Goal: Task Accomplishment & Management: Manage account settings

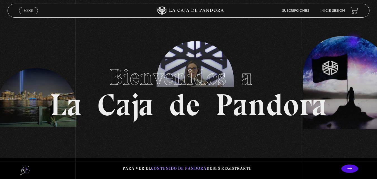
click at [354, 42] on section "Bienvenidos a La Caja de Pandora" at bounding box center [188, 89] width 377 height 179
click at [331, 9] on link "Inicie sesión" at bounding box center [332, 10] width 25 height 3
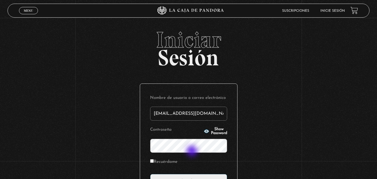
type input "[EMAIL_ADDRESS][DOMAIN_NAME]"
click at [154, 162] on input "Recuérdame" at bounding box center [152, 161] width 4 height 4
checkbox input "true"
click at [211, 130] on span "Show Password" at bounding box center [219, 131] width 16 height 8
click at [211, 130] on span "Hide Password" at bounding box center [219, 131] width 16 height 8
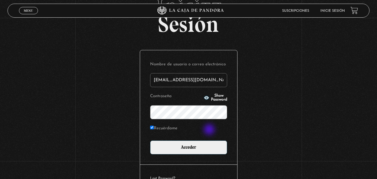
scroll to position [45, 0]
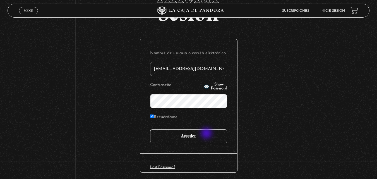
click at [207, 134] on input "Acceder" at bounding box center [188, 136] width 77 height 14
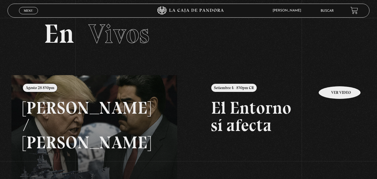
scroll to position [67, 0]
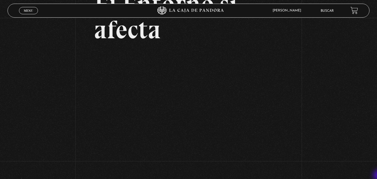
scroll to position [67, 0]
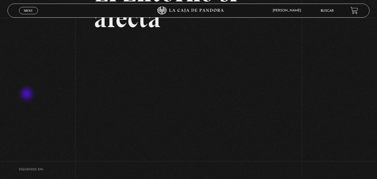
click at [27, 94] on div "Volver Setiembre 4 - 830pm CR El Entorno sí afecta" at bounding box center [188, 50] width 377 height 198
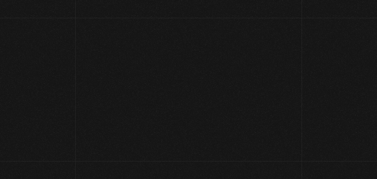
scroll to position [67, 0]
